Goal: Check status: Check status

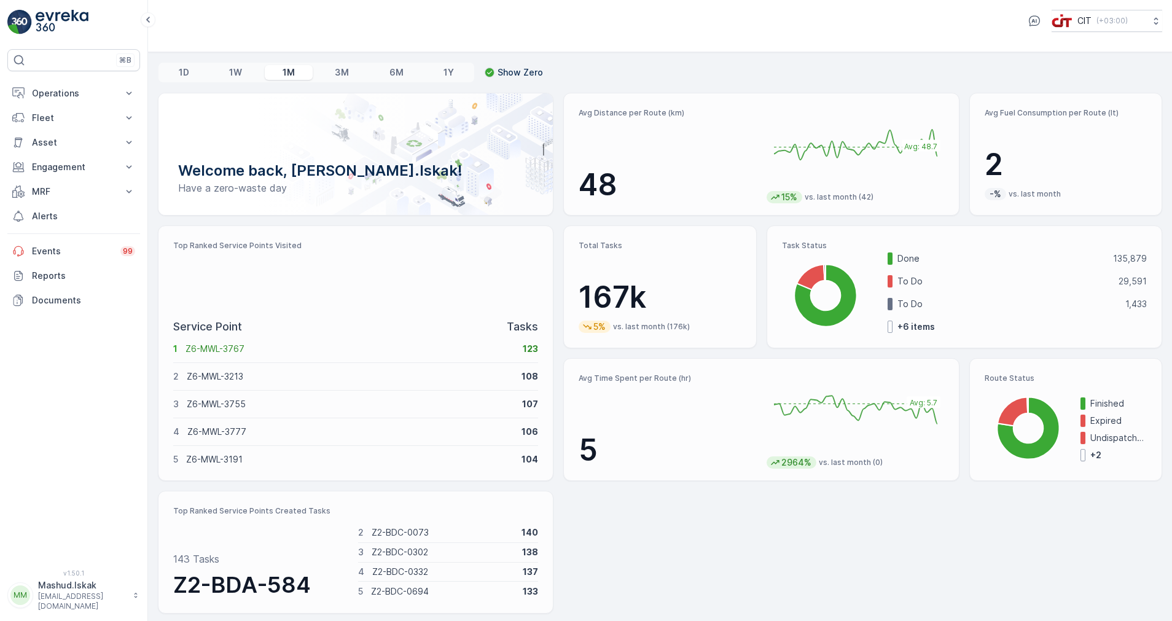
click at [670, 552] on div "Welcome back, [PERSON_NAME].Iskak! Have a zero-waste day Avg Distance per Route…" at bounding box center [660, 353] width 1004 height 521
click at [49, 95] on p "Operations" at bounding box center [74, 93] width 84 height 12
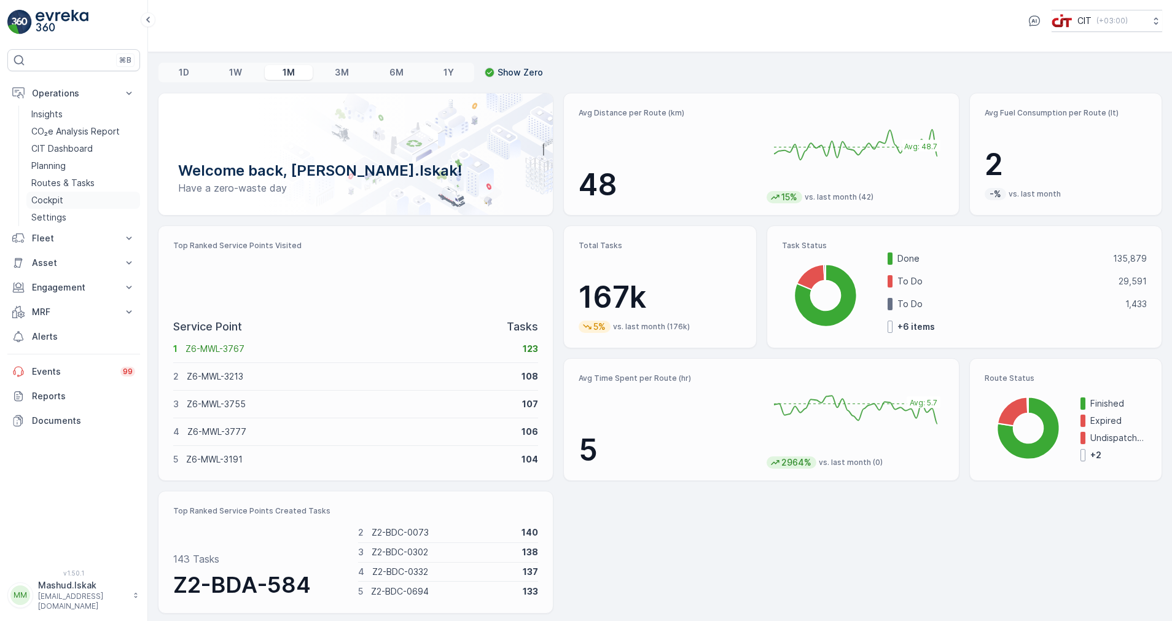
click at [58, 197] on p "Cockpit" at bounding box center [47, 200] width 32 height 12
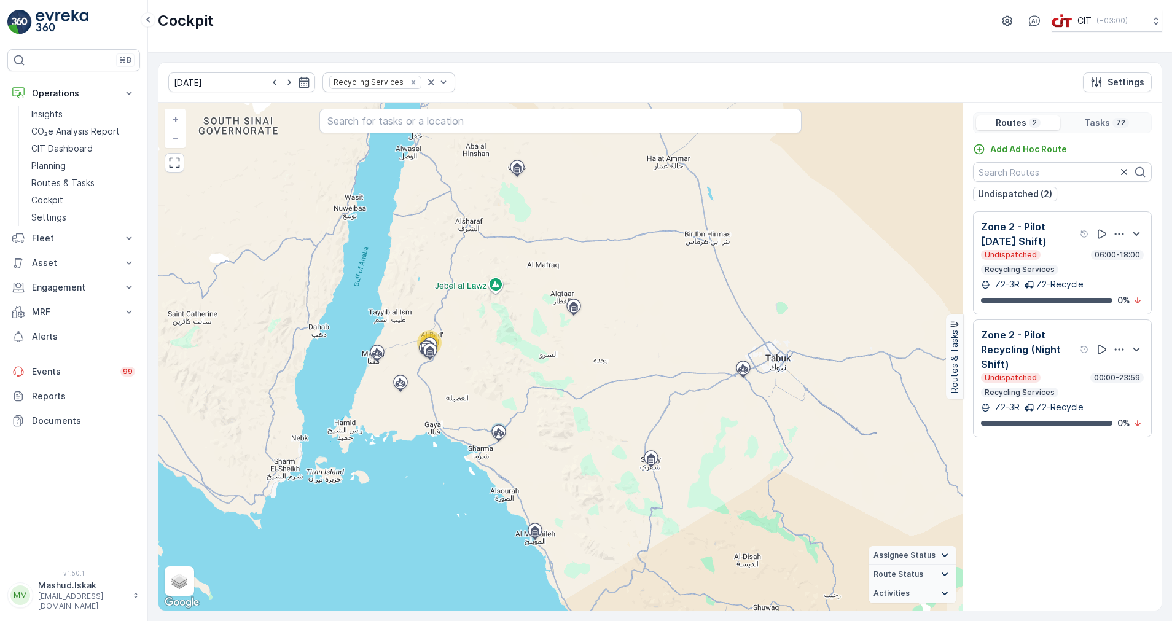
click at [1038, 364] on p "Zone 2 - Pilot Recycling (Night Shift)" at bounding box center [1029, 349] width 96 height 44
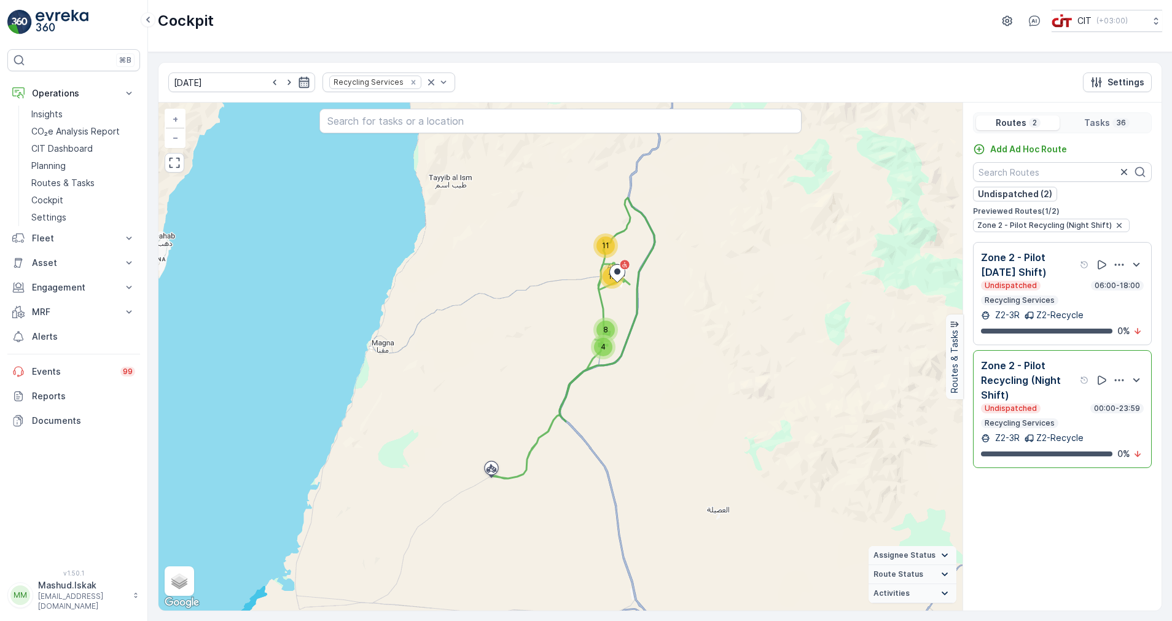
click at [299, 83] on icon "button" at bounding box center [304, 82] width 10 height 11
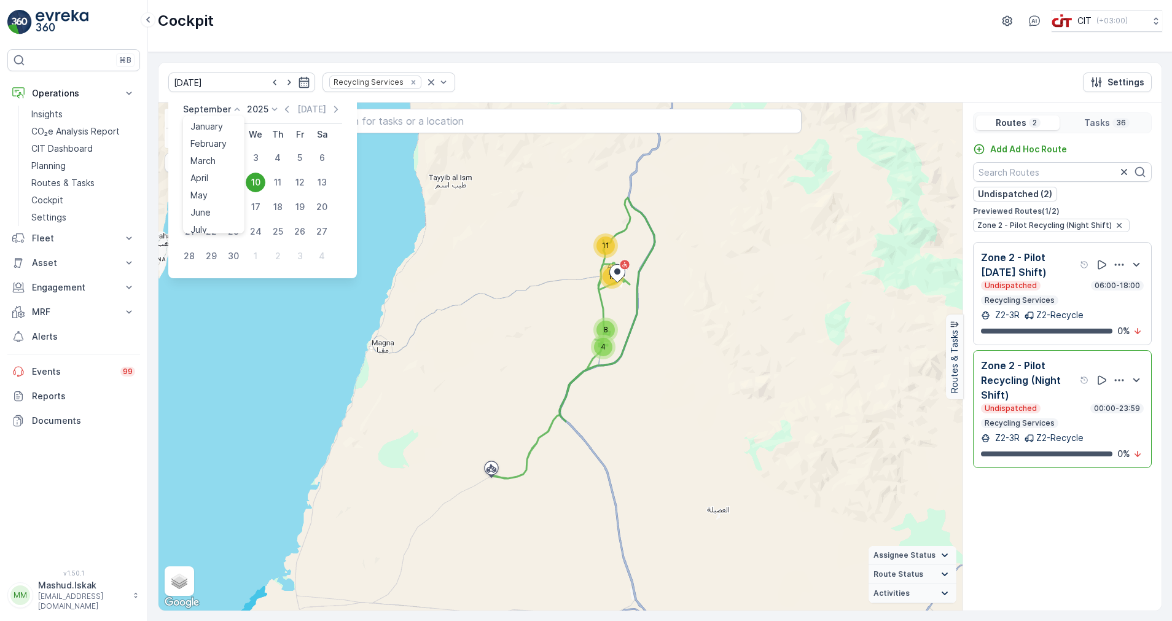
click at [214, 108] on p "September" at bounding box center [207, 109] width 48 height 12
click at [213, 187] on span "August" at bounding box center [204, 184] width 29 height 12
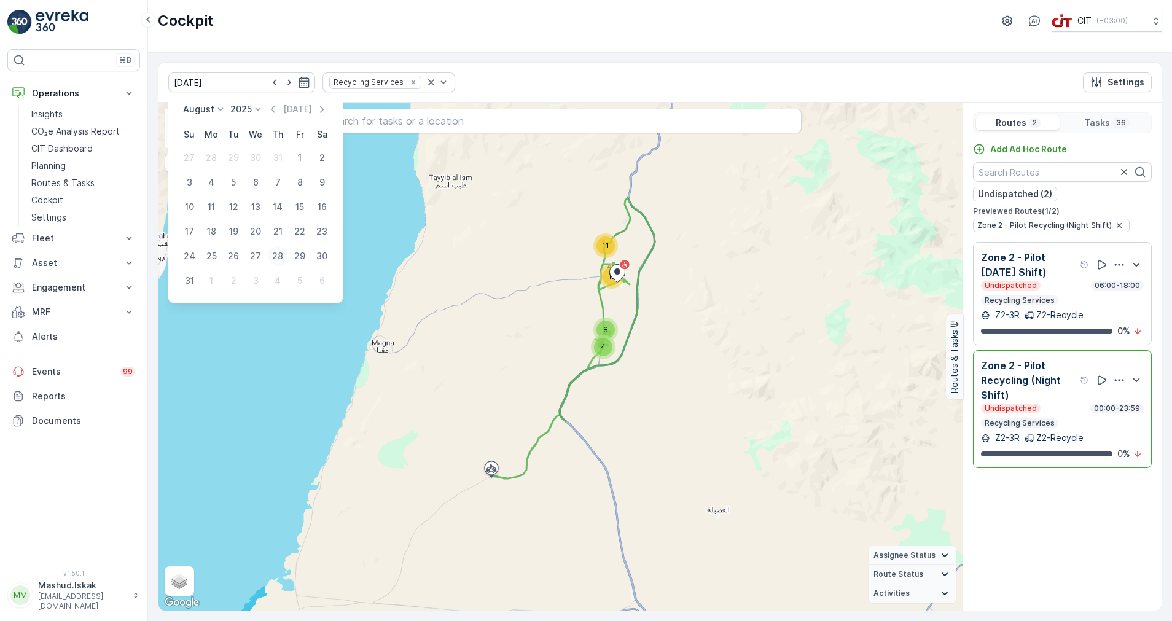
click at [278, 256] on div "28" at bounding box center [278, 256] width 20 height 20
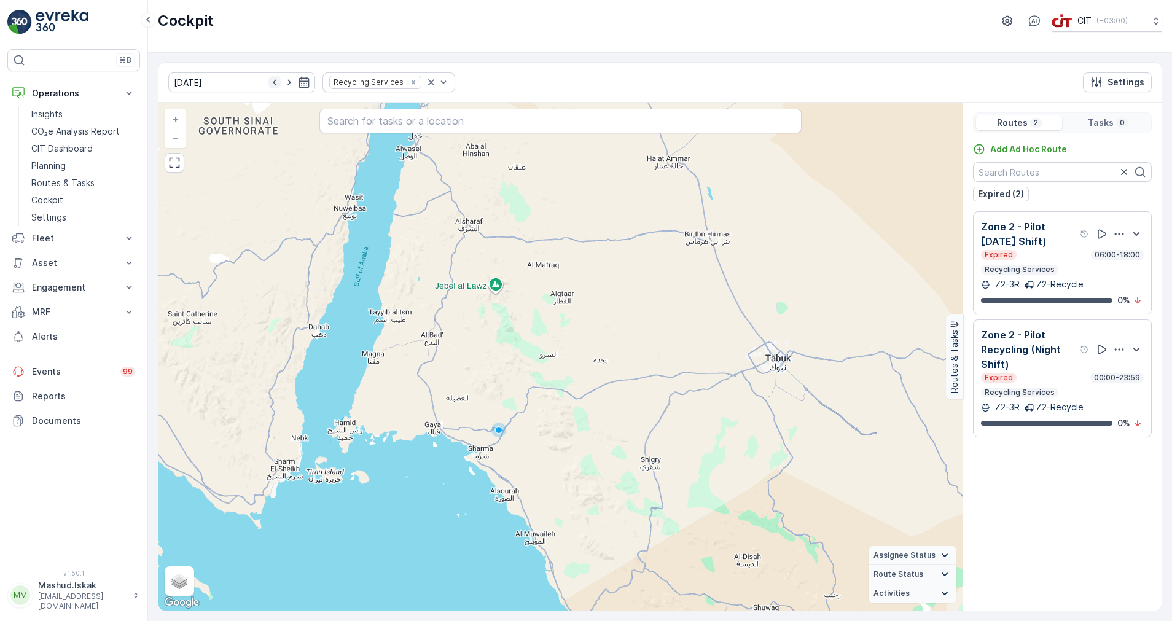
click at [268, 81] on icon "button" at bounding box center [274, 82] width 12 height 12
click at [283, 82] on icon "button" at bounding box center [289, 82] width 12 height 12
click at [1027, 372] on p "Zone 2 - Pilot Recycling (Night Shift)" at bounding box center [1029, 349] width 96 height 44
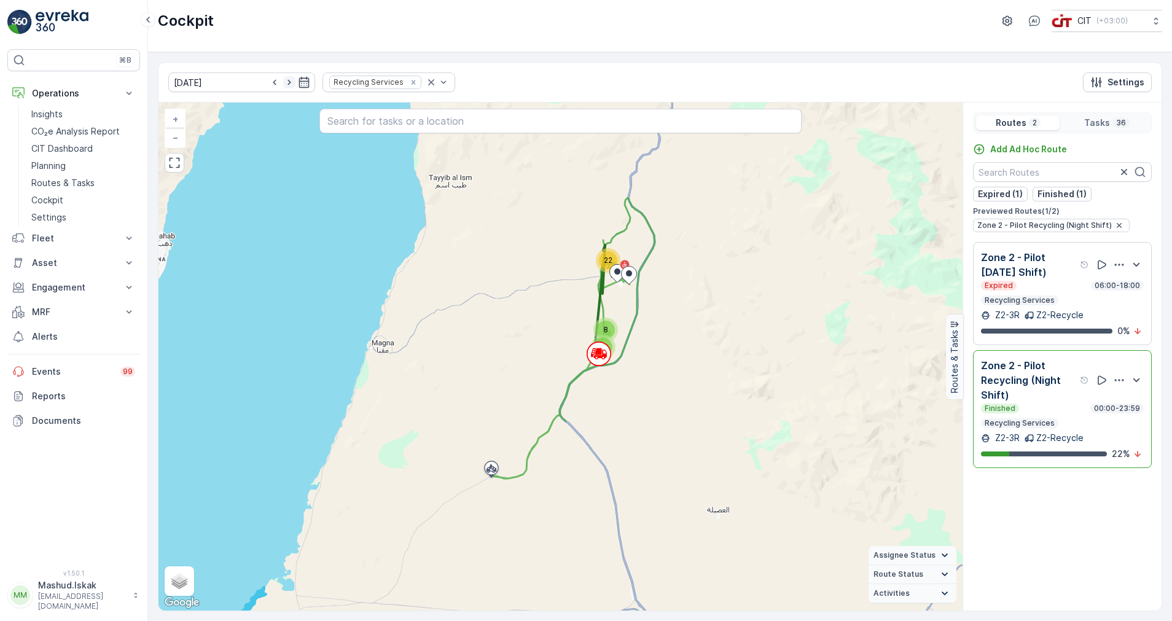
click at [283, 85] on icon "button" at bounding box center [289, 82] width 12 height 12
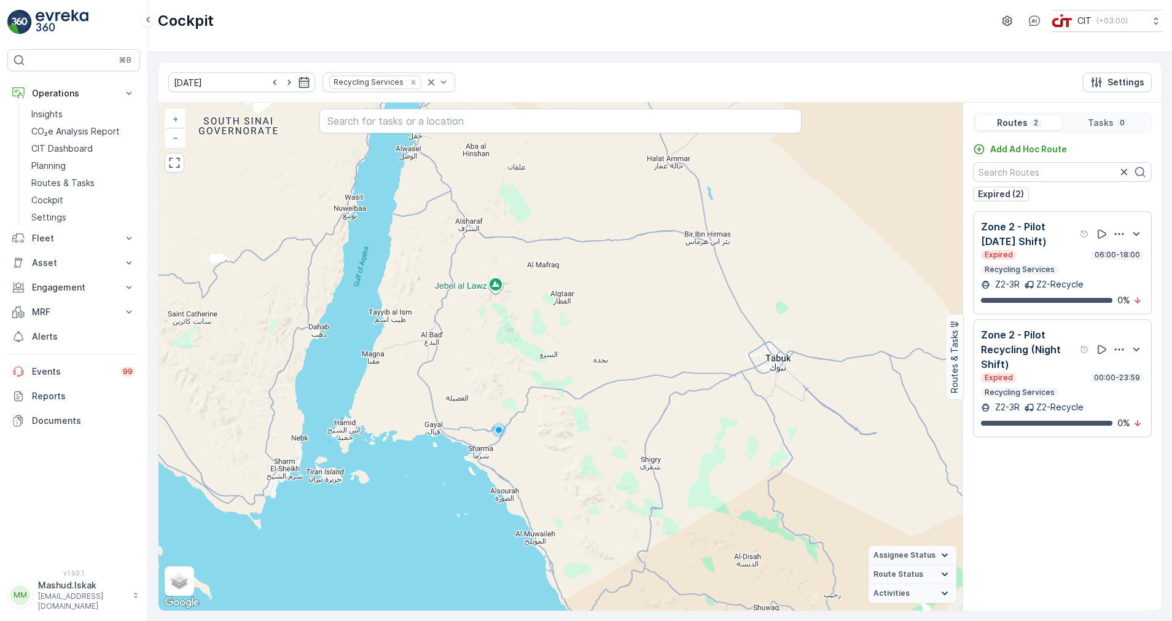
click at [283, 85] on icon "button" at bounding box center [289, 82] width 12 height 12
click at [268, 83] on icon "button" at bounding box center [274, 82] width 12 height 12
click at [273, 85] on icon "button" at bounding box center [274, 83] width 3 height 6
type input "[DATE]"
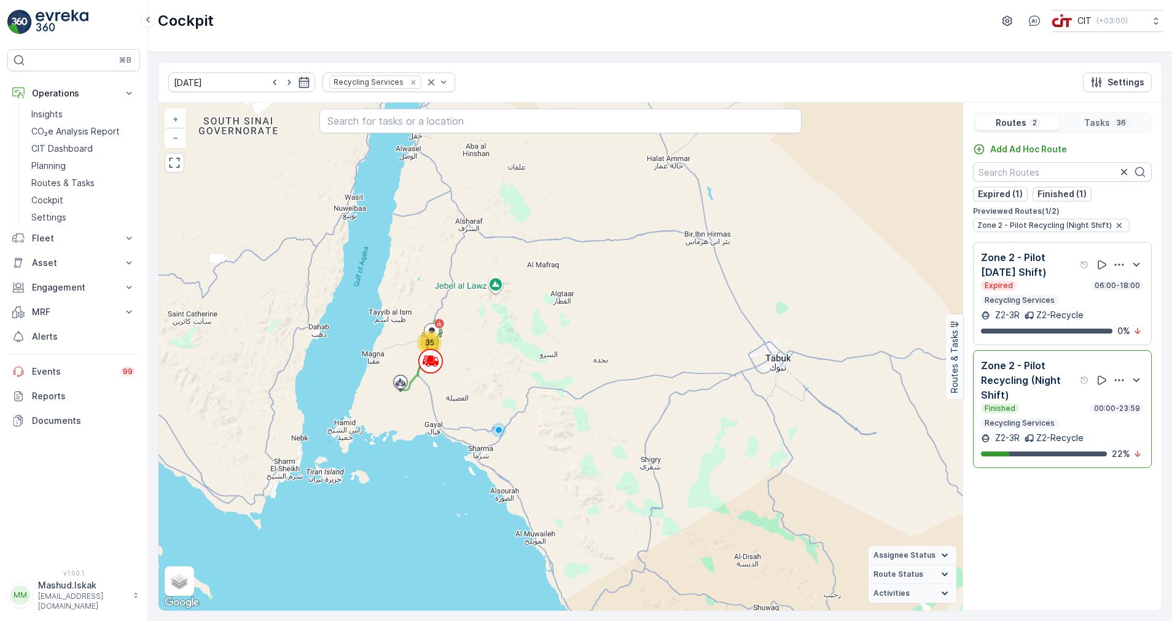
click at [1047, 413] on div "Finished 00:00-23:59" at bounding box center [1062, 409] width 163 height 10
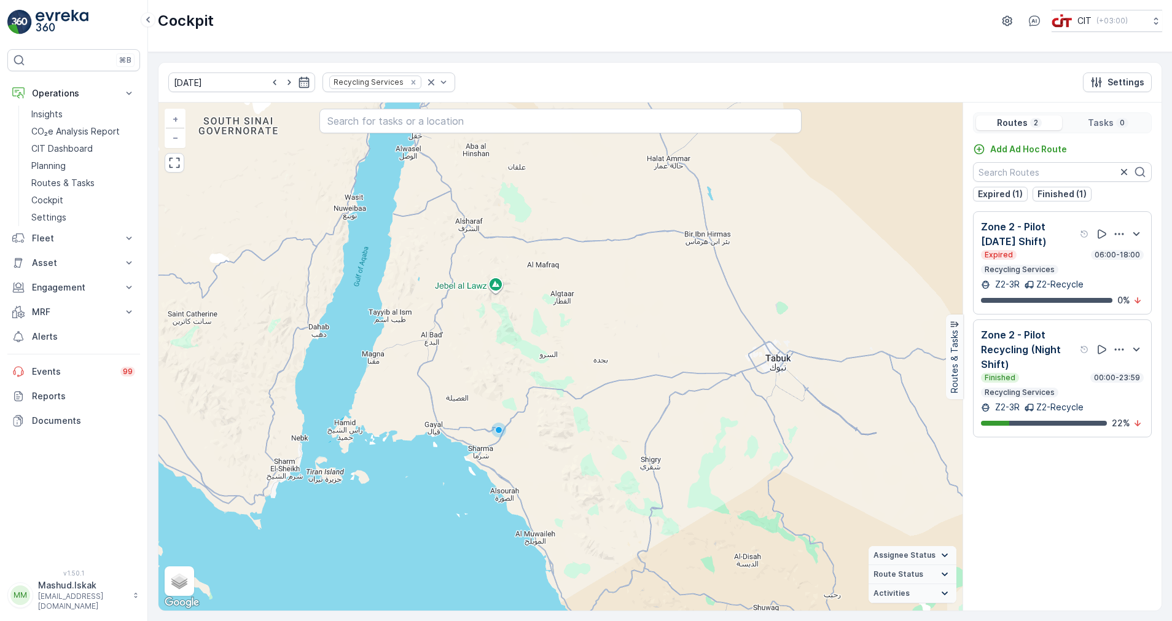
click at [1042, 372] on p "Zone 2 - Pilot Recycling (Night Shift)" at bounding box center [1029, 349] width 96 height 44
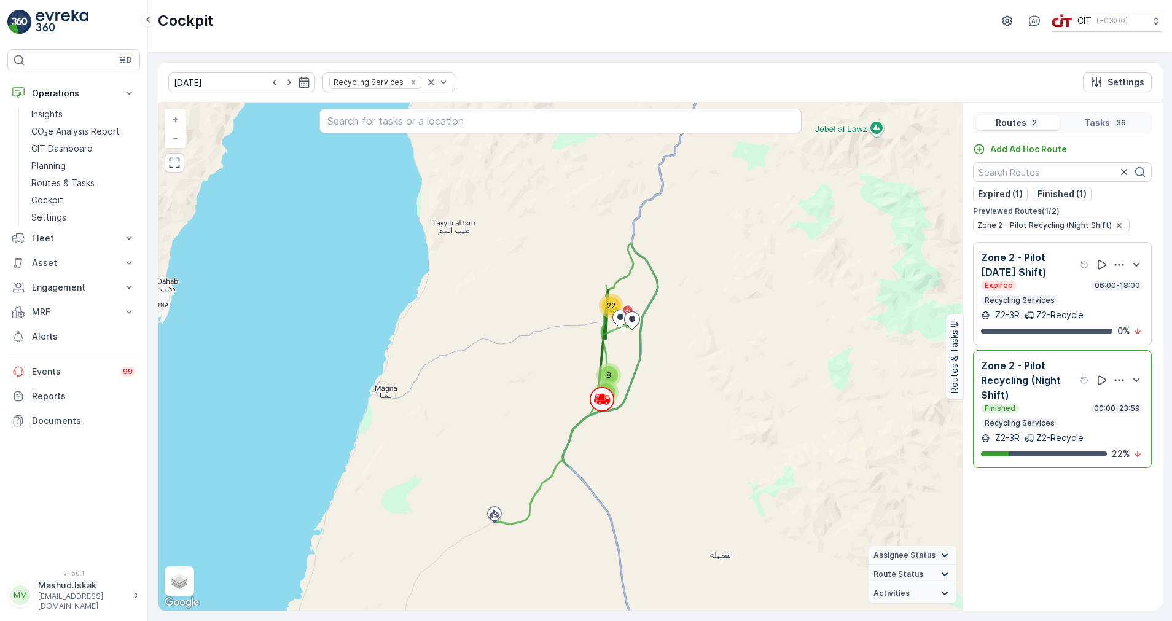
drag, startPoint x: 730, startPoint y: 369, endPoint x: 733, endPoint y: 407, distance: 38.2
click at [733, 407] on div "4 8 22 + − Satellite Roadmap Terrain Hybrid Leaflet Keyboard shortcuts Map Data…" at bounding box center [560, 357] width 804 height 508
